Goal: Navigation & Orientation: Find specific page/section

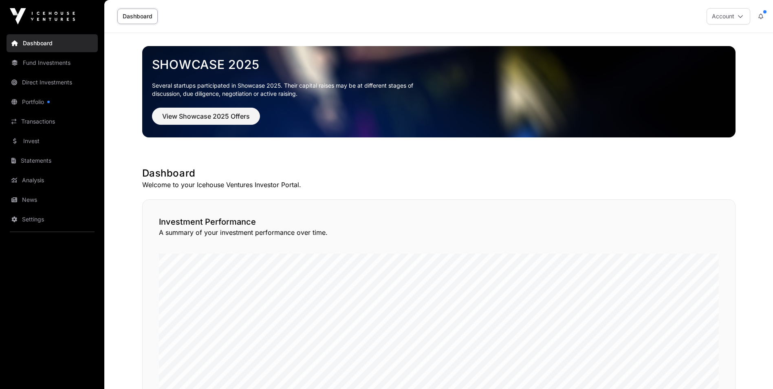
click at [46, 96] on link "Portfolio" at bounding box center [52, 102] width 91 height 18
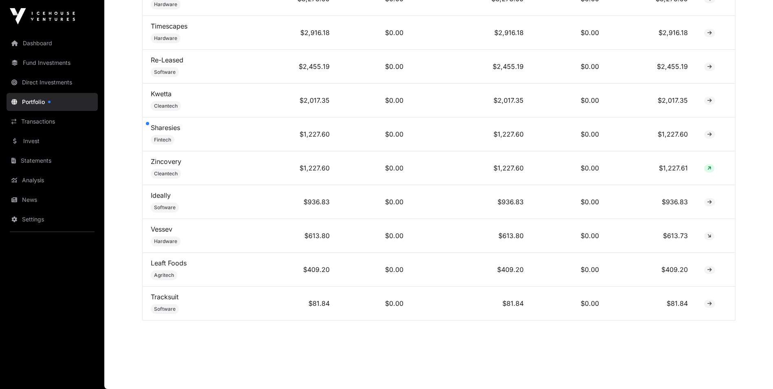
scroll to position [661, 0]
click at [168, 126] on link "Sharesies" at bounding box center [165, 128] width 29 height 8
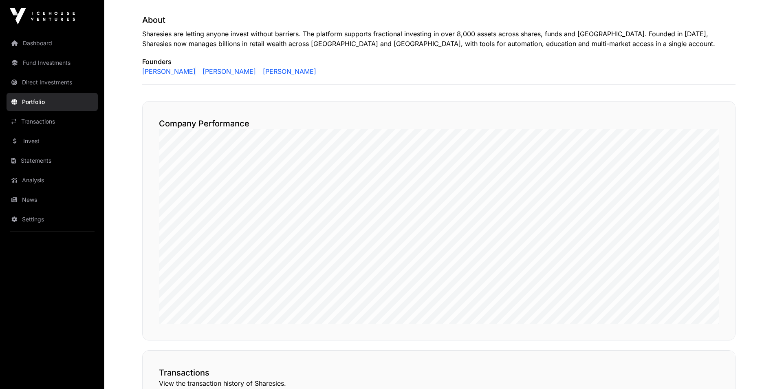
scroll to position [323, 0]
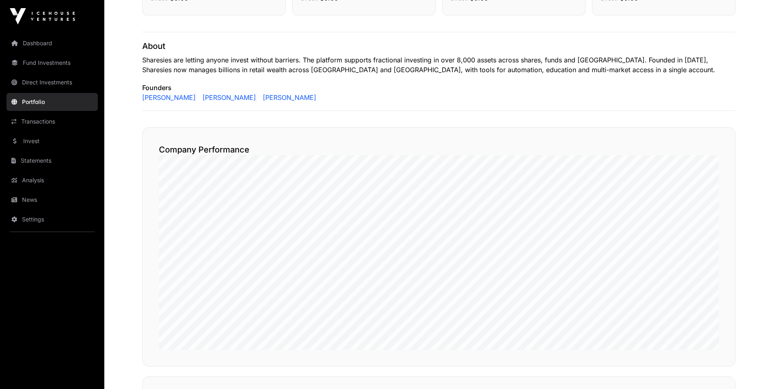
click at [60, 132] on link "Invest" at bounding box center [52, 141] width 91 height 18
click at [55, 122] on link "Transactions" at bounding box center [52, 122] width 91 height 18
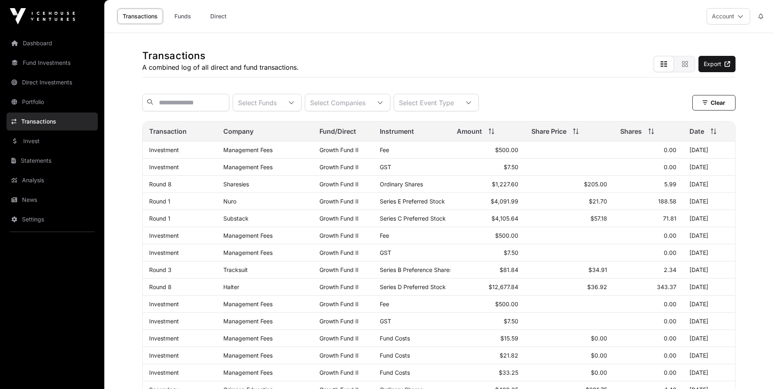
click at [53, 141] on link "Invest" at bounding box center [52, 141] width 91 height 18
